Goal: Transaction & Acquisition: Purchase product/service

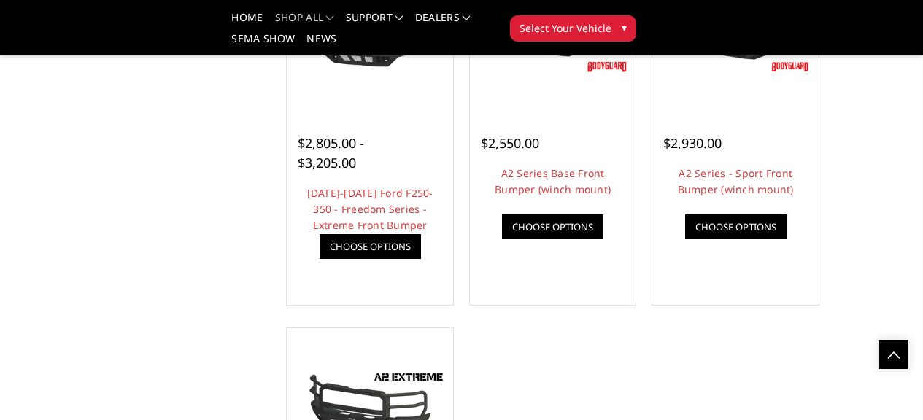
scroll to position [950, 0]
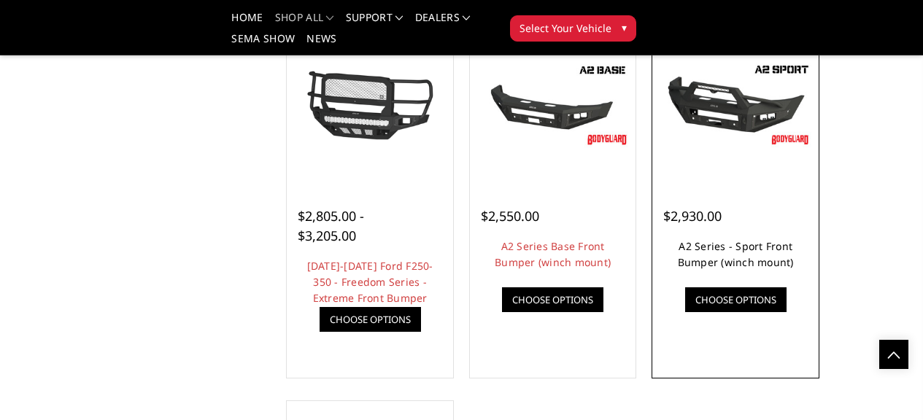
click at [775, 269] on link "A2 Series - Sport Front Bumper (winch mount)" at bounding box center [736, 254] width 116 height 30
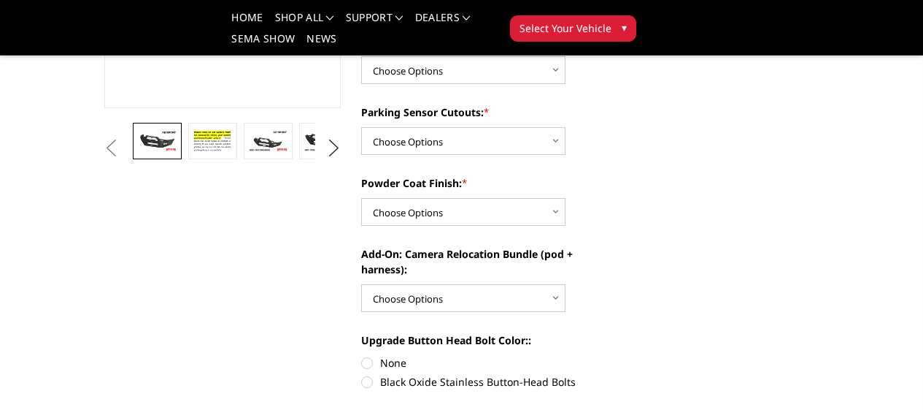
scroll to position [219, 0]
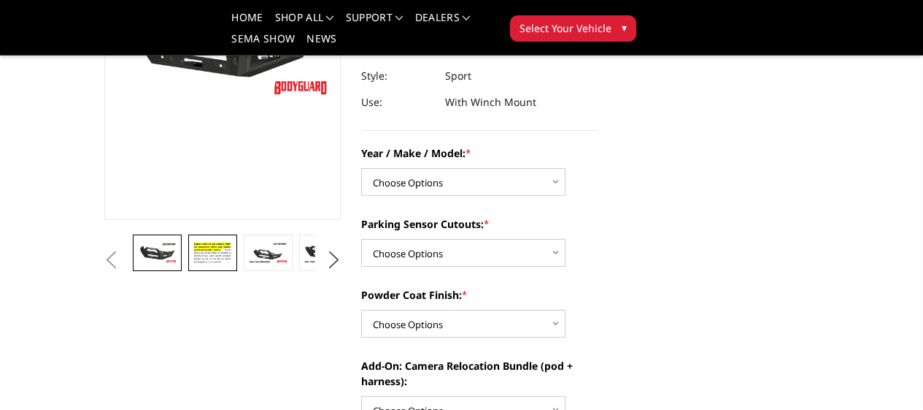
click at [193, 266] on img at bounding box center [212, 252] width 39 height 27
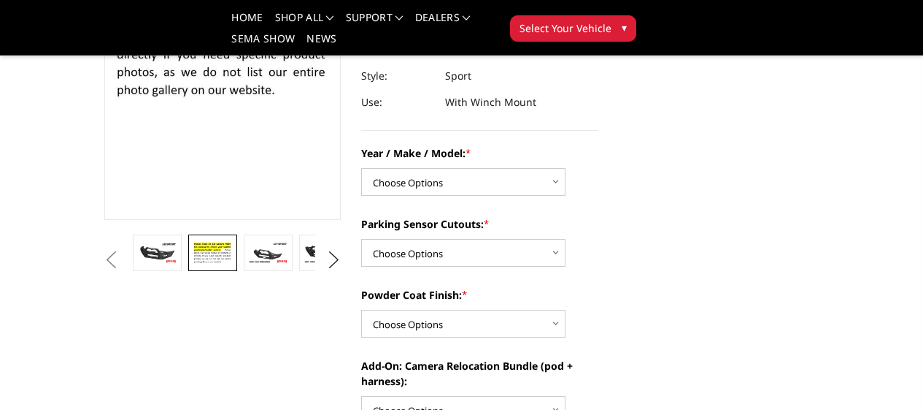
scroll to position [200, 0]
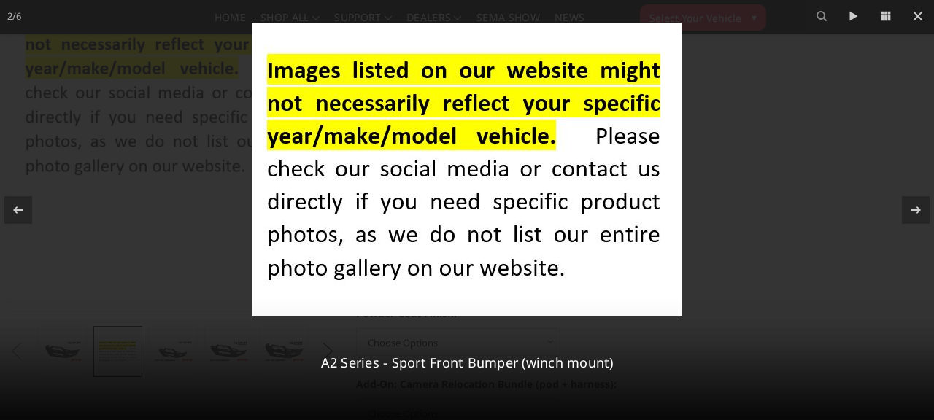
click at [708, 120] on div at bounding box center [467, 210] width 934 height 420
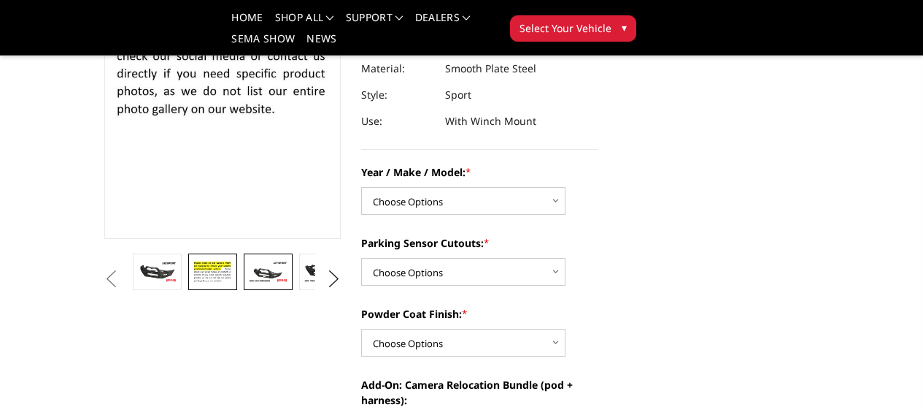
click at [248, 283] on img at bounding box center [267, 272] width 39 height 22
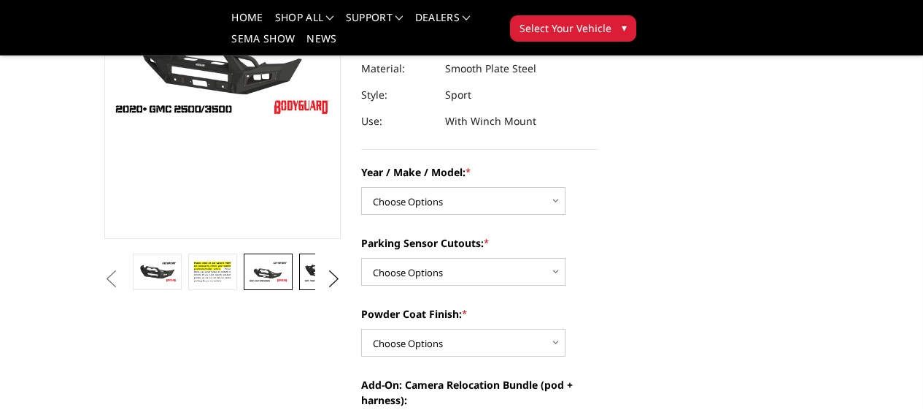
click at [299, 290] on link at bounding box center [323, 271] width 48 height 36
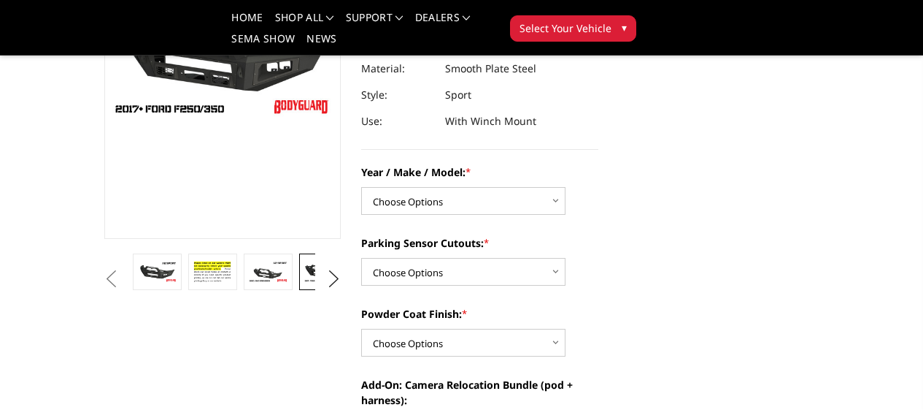
scroll to position [199, 0]
click at [359, 283] on img at bounding box center [378, 272] width 39 height 22
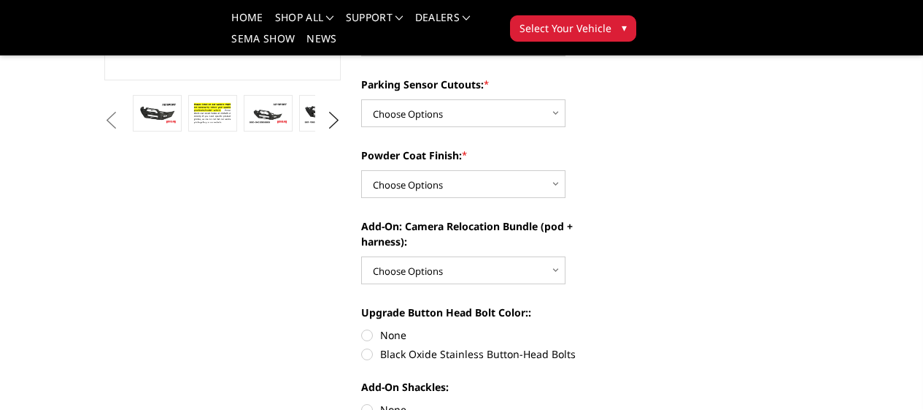
scroll to position [292, 0]
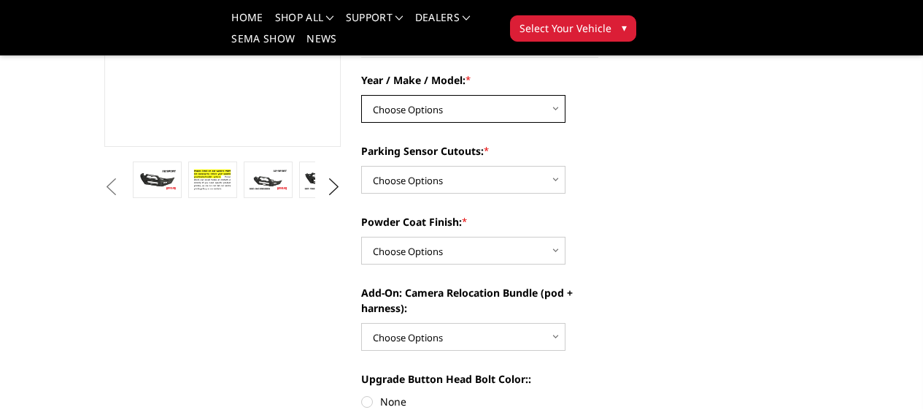
select select "826"
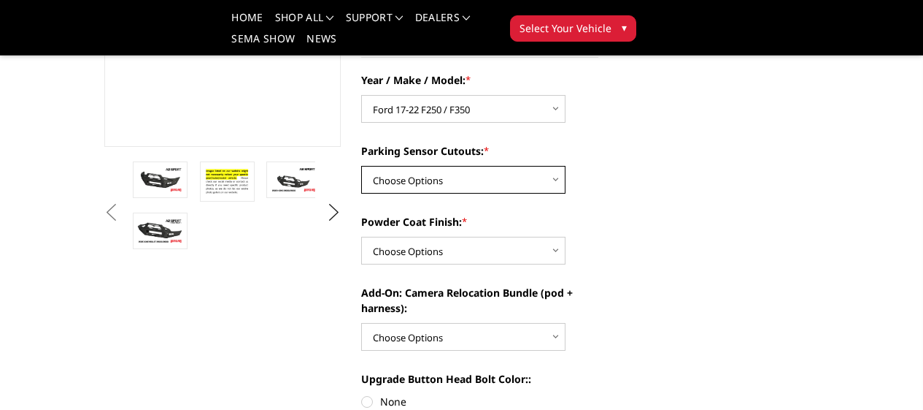
select select "541"
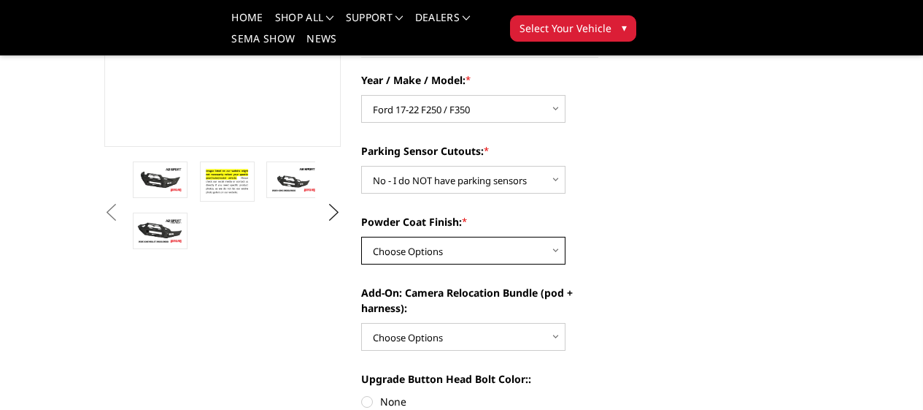
select select "518"
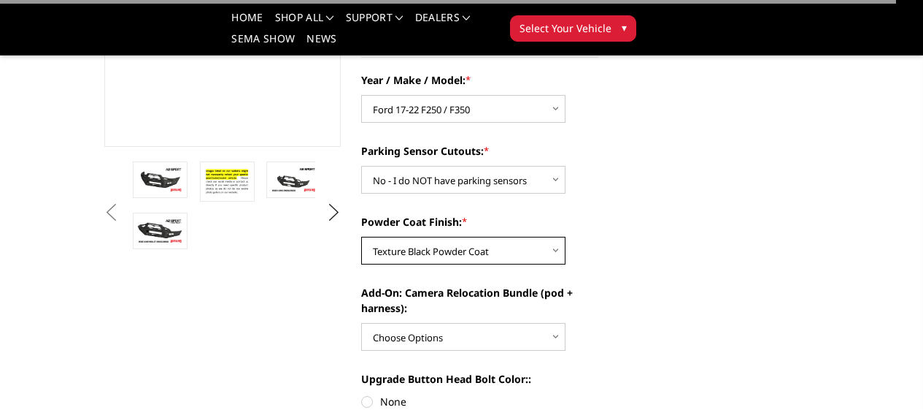
scroll to position [365, 0]
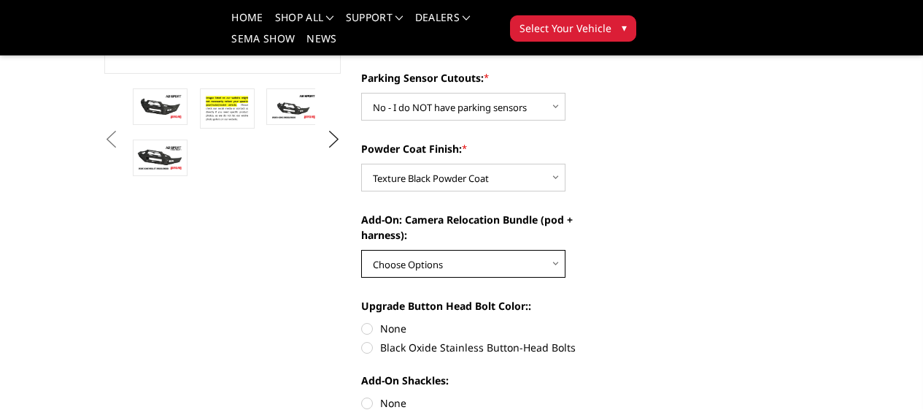
select select "1700"
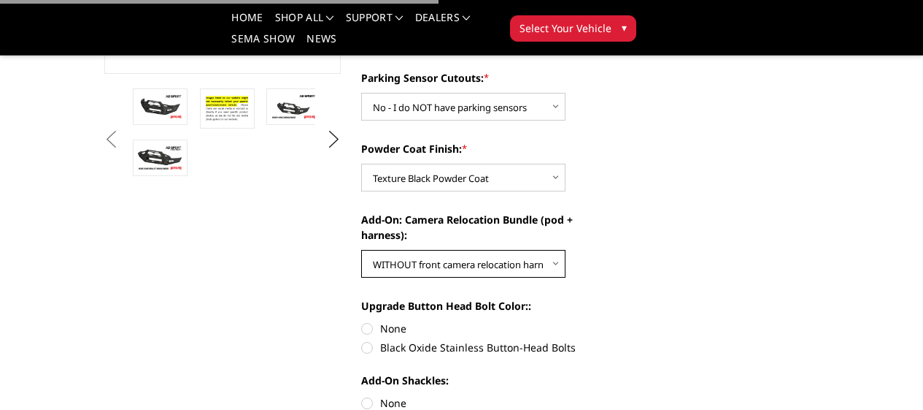
scroll to position [511, 0]
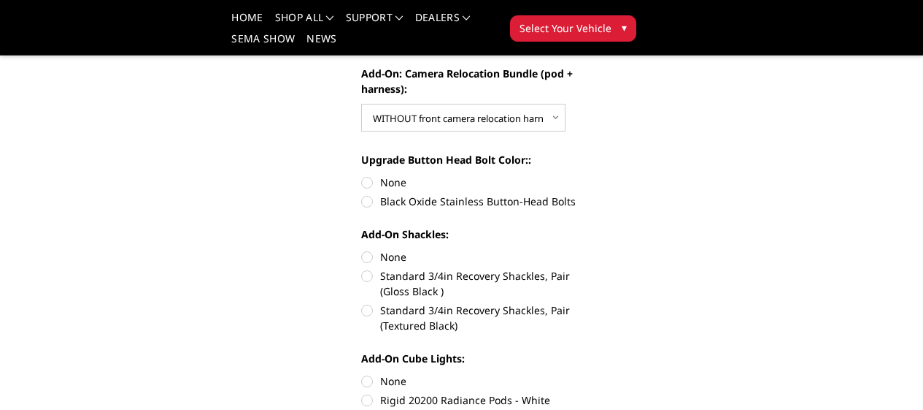
click at [369, 174] on label "None" at bounding box center [479, 181] width 237 height 15
click at [362, 174] on input "None" at bounding box center [361, 174] width 1 height 1
radio input "true"
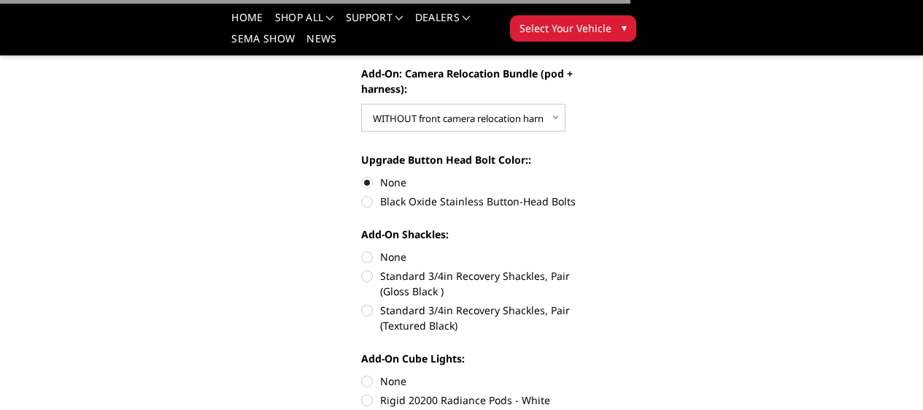
scroll to position [584, 0]
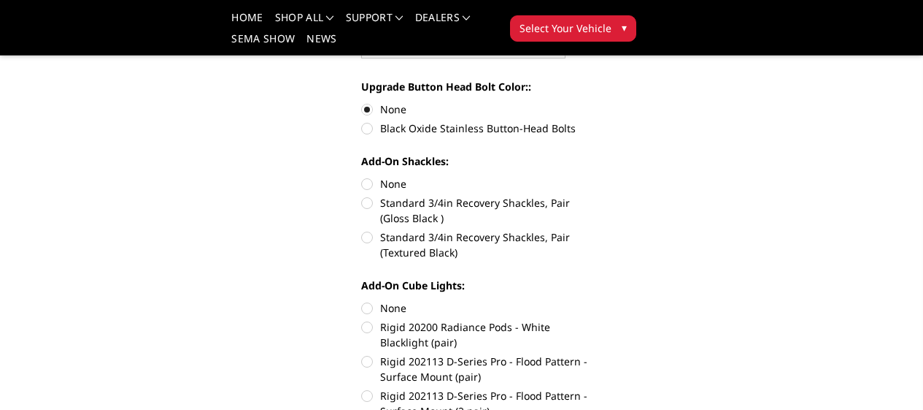
click at [366, 229] on label "Standard 3/4in Recovery Shackles, Pair (Textured Black)" at bounding box center [479, 244] width 237 height 31
click at [599, 196] on input "Standard 3/4in Recovery Shackles, Pair (Textured Black)" at bounding box center [599, 195] width 1 height 1
radio input "true"
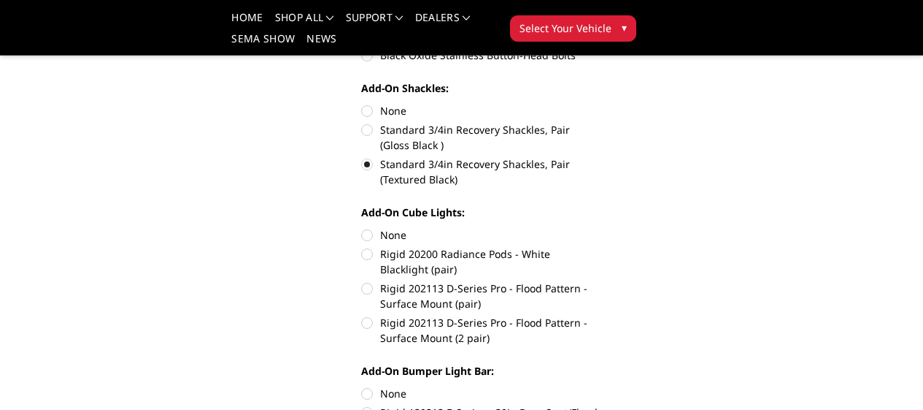
scroll to position [730, 0]
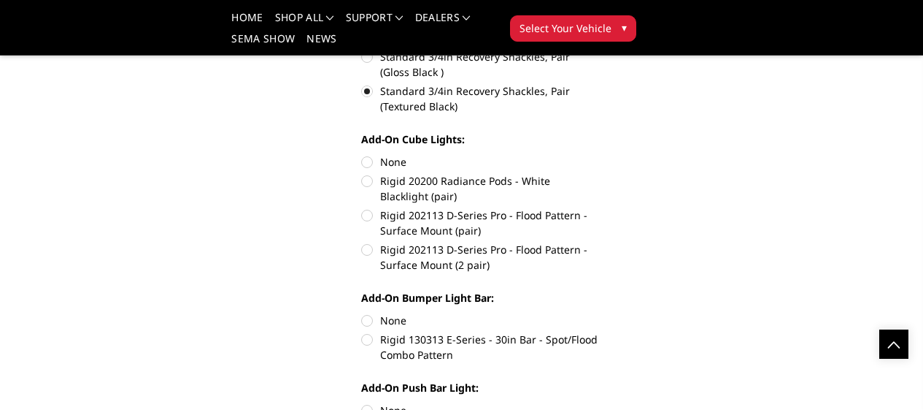
click at [364, 242] on label "Rigid 202113 D-Series Pro - Flood Pattern - Surface Mount (2 pair)" at bounding box center [479, 257] width 237 height 31
click at [599, 207] on input "Rigid 202113 D-Series Pro - Flood Pattern - Surface Mount (2 pair)" at bounding box center [599, 207] width 1 height 1
radio input "true"
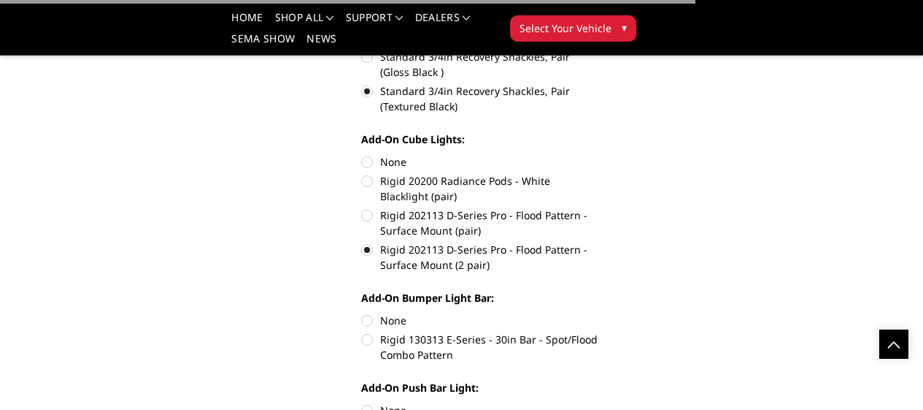
scroll to position [877, 0]
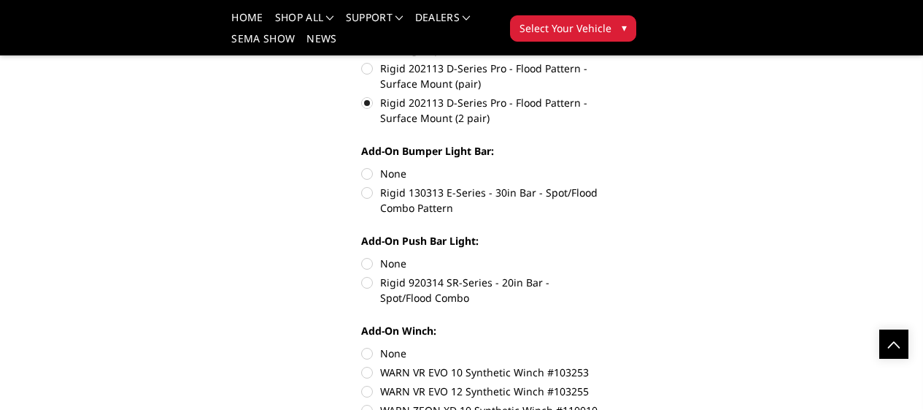
click at [364, 185] on label "Rigid 130313 E-Series - 30in Bar - Spot/Flood Combo Pattern" at bounding box center [479, 200] width 237 height 31
click at [599, 166] on input "Rigid 130313 E-Series - 30in Bar - Spot/Flood Combo Pattern" at bounding box center [599, 166] width 1 height 1
radio input "true"
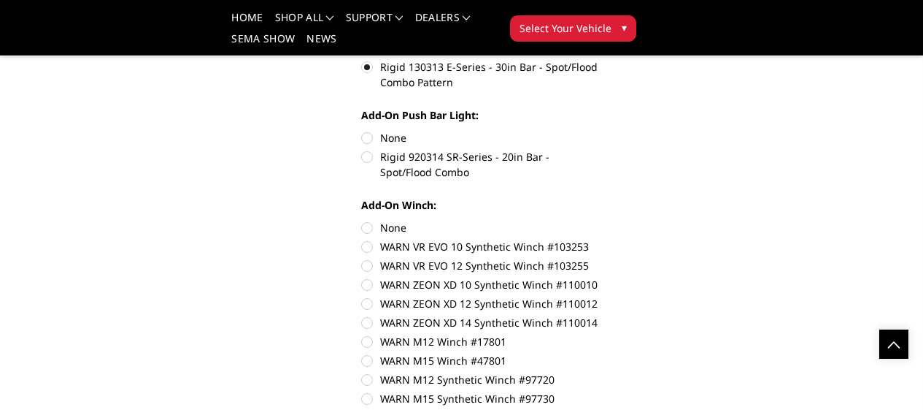
scroll to position [1023, 0]
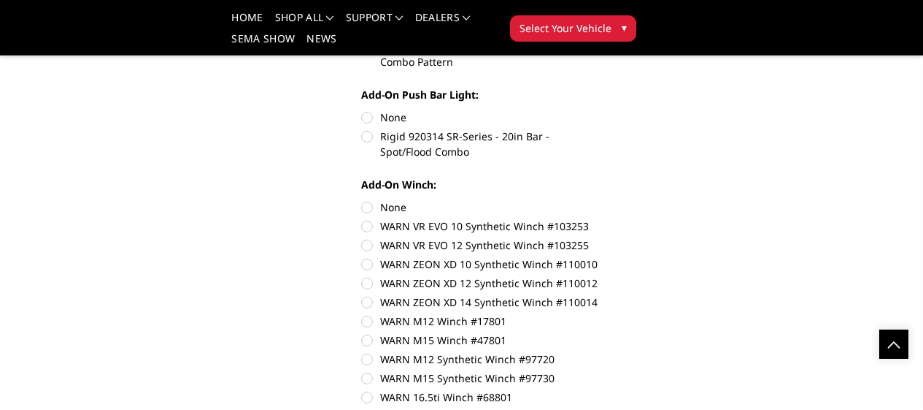
click at [372, 408] on label "WARN 16.5ti Synthetic Winch #97740" at bounding box center [479, 415] width 237 height 15
click at [599, 389] on input "WARN 16.5ti Synthetic Winch #97740" at bounding box center [599, 389] width 1 height 1
radio input "true"
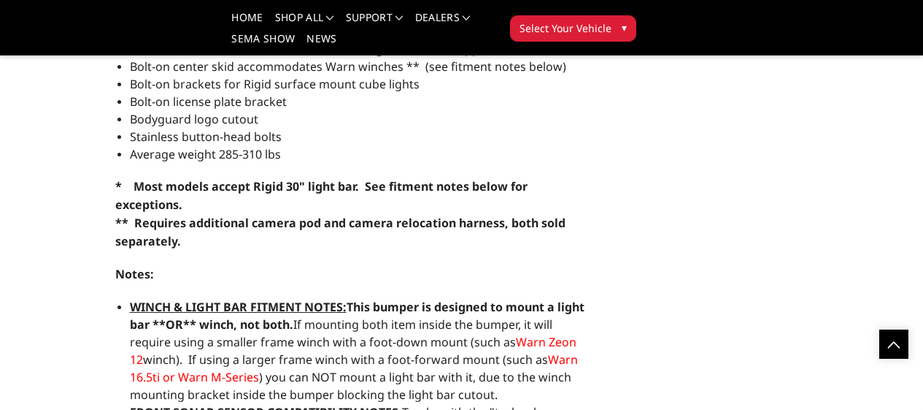
scroll to position [2191, 0]
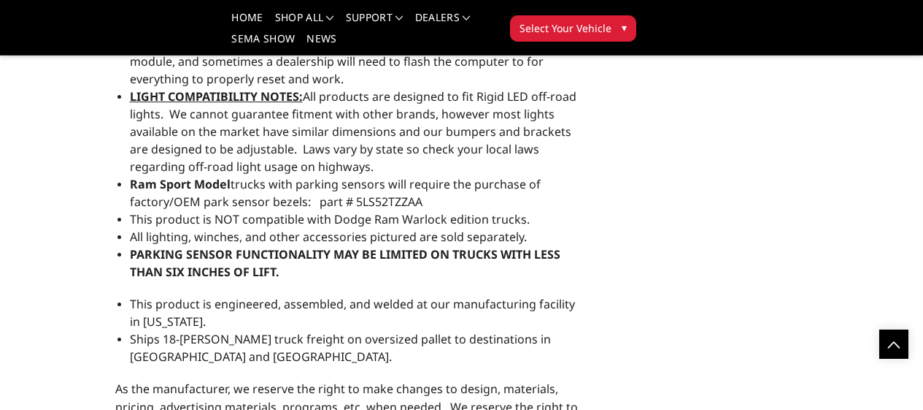
click at [612, 20] on span "Select Your Vehicle" at bounding box center [566, 27] width 92 height 15
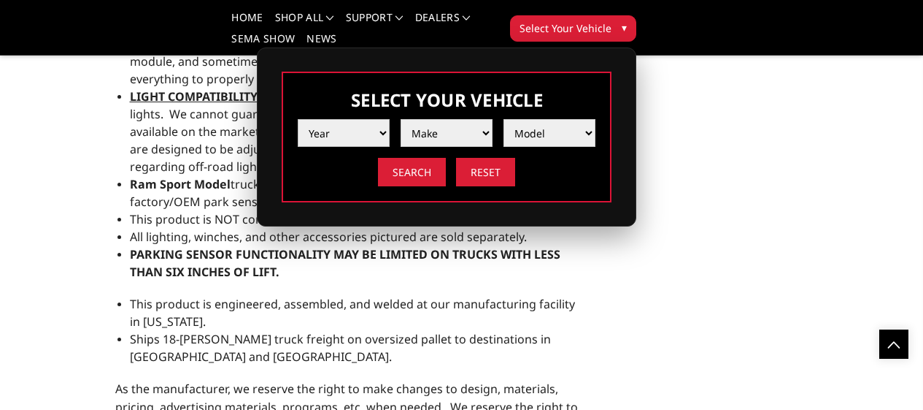
select select "yr_2021"
select select "mk_ford"
select select "md_f250-f350"
click at [446, 158] on input "Search" at bounding box center [412, 172] width 68 height 28
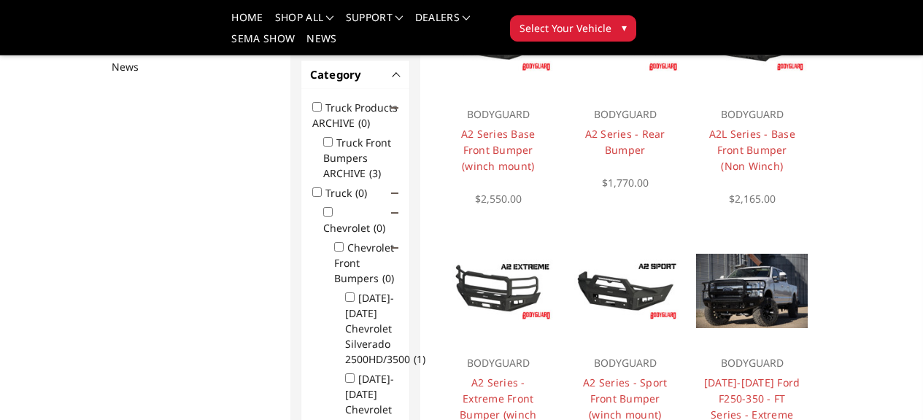
scroll to position [335, 0]
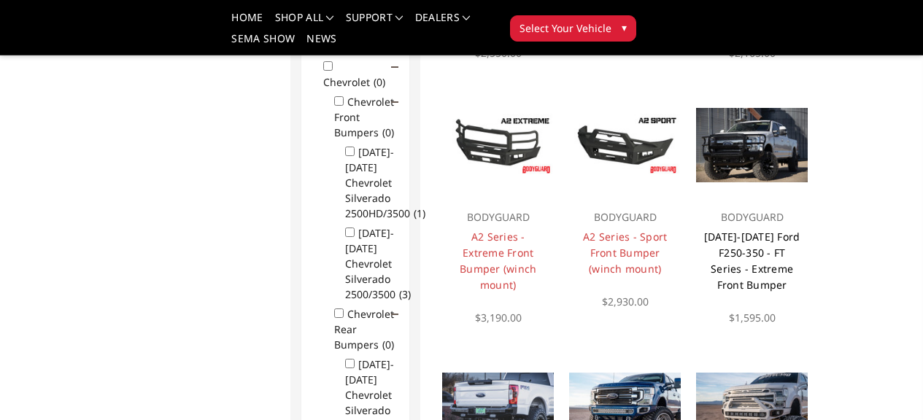
click at [801, 292] on link "[DATE]-[DATE] Ford F250-350 - FT Series - Extreme Front Bumper" at bounding box center [752, 261] width 96 height 62
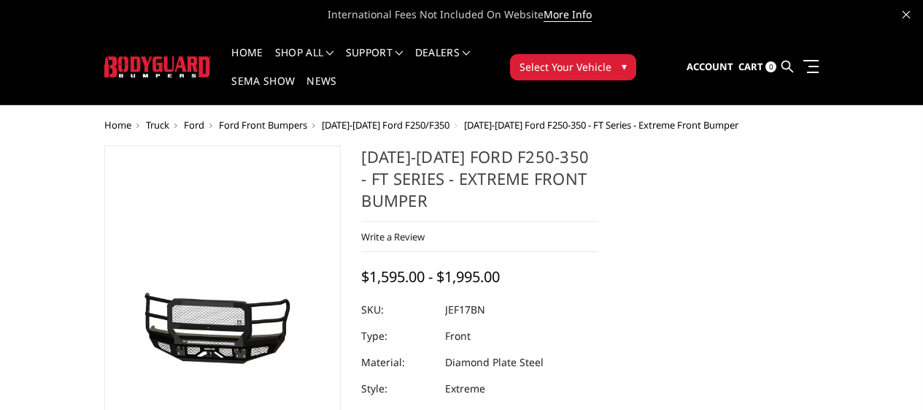
drag, startPoint x: 478, startPoint y: 256, endPoint x: 441, endPoint y: 258, distance: 37.3
click at [445, 296] on dd "JEF17BN" at bounding box center [465, 309] width 40 height 26
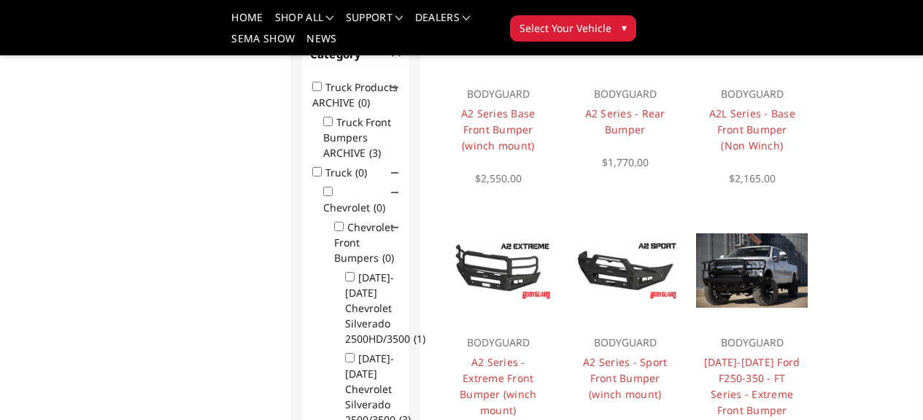
scroll to position [163, 0]
